Goal: Find specific page/section: Find specific page/section

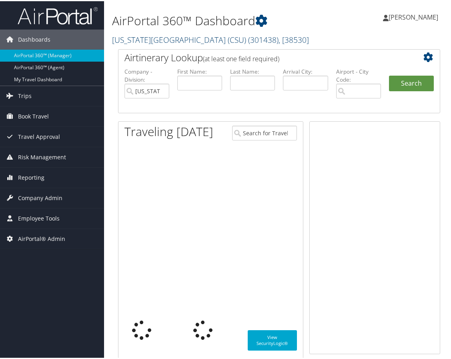
click at [139, 40] on link "[US_STATE][GEOGRAPHIC_DATA] (CSU) ( 301438 ) , [ 38530 ]" at bounding box center [210, 38] width 197 height 11
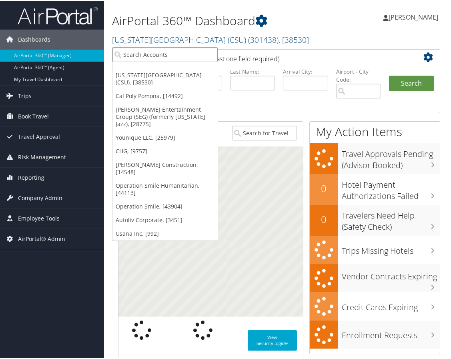
click at [137, 51] on input "search" at bounding box center [165, 53] width 105 height 15
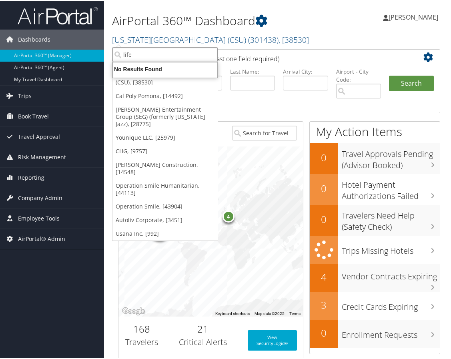
type input "lifew"
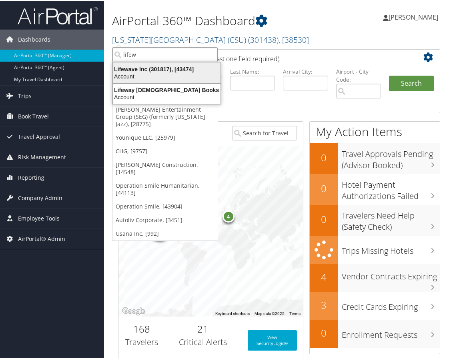
click at [169, 77] on div "Account" at bounding box center [166, 75] width 117 height 7
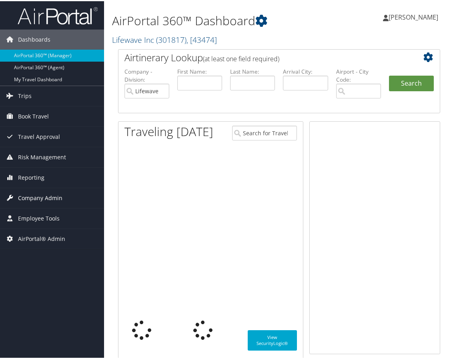
click at [49, 190] on span "Company Admin" at bounding box center [40, 197] width 44 height 20
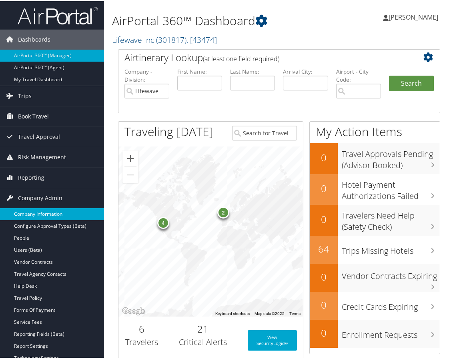
click at [47, 213] on link "Company Information" at bounding box center [52, 213] width 104 height 12
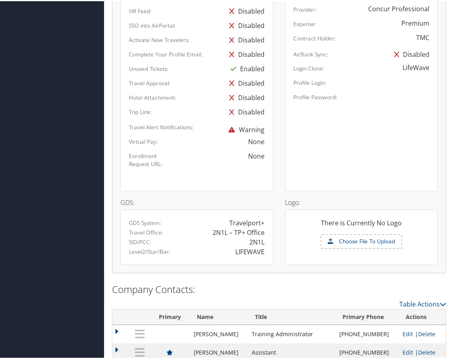
scroll to position [521, 0]
